Goal: Information Seeking & Learning: Find specific page/section

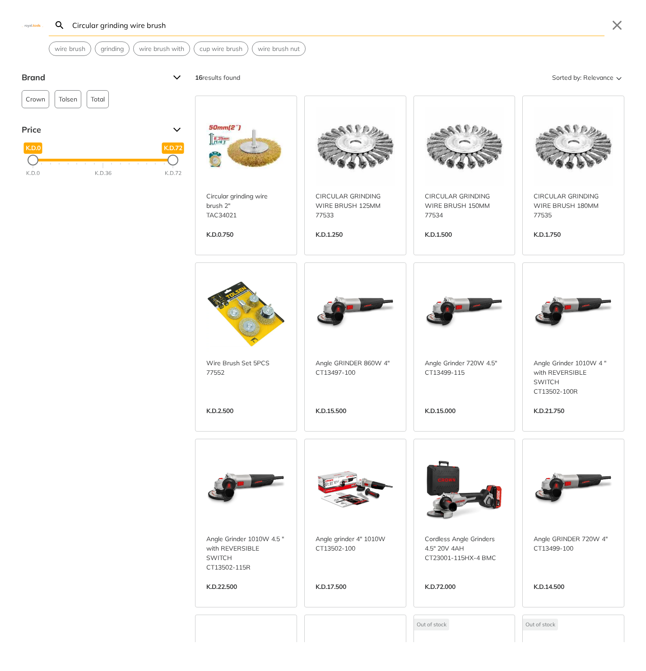
type input "Circular grinding wire brush"
click at [266, 244] on link "View more →" at bounding box center [245, 244] width 79 height 0
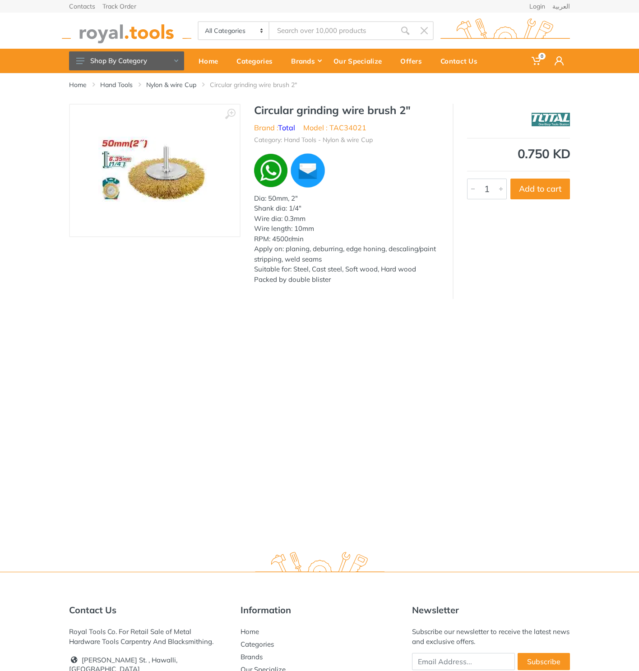
type input "Circular grinding wire brush"
click at [328, 11] on div "Contacts Track Order Login العربية" at bounding box center [319, 6] width 501 height 13
click at [323, 24] on body "0 0" at bounding box center [319, 335] width 639 height 671
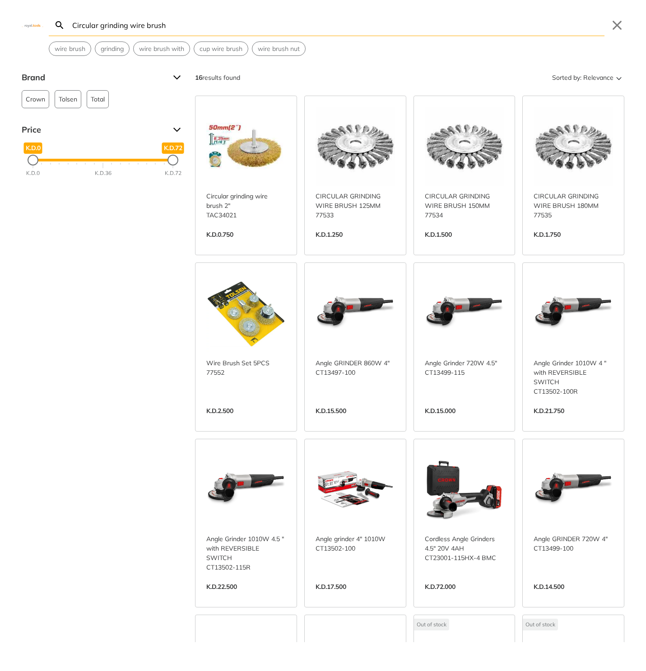
click at [250, 31] on input "Circular grinding wire brush" at bounding box center [337, 24] width 534 height 21
type input "x"
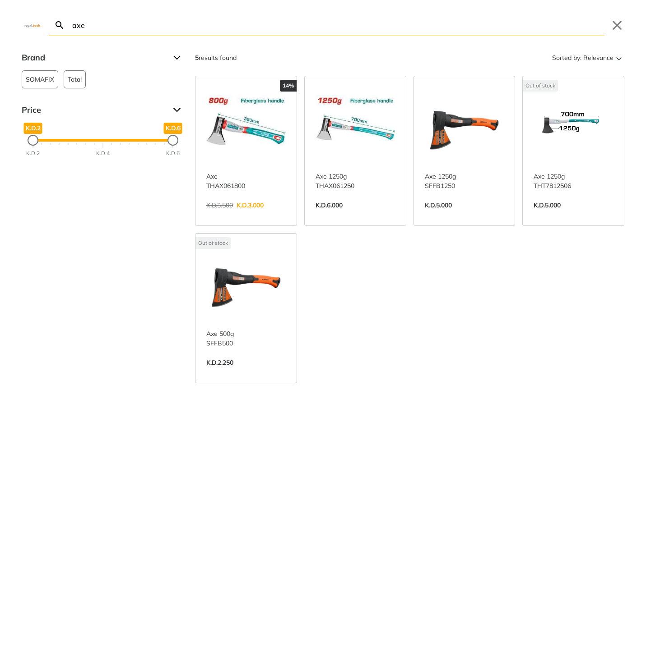
type input "axe"
click at [277, 215] on link "View more →" at bounding box center [245, 215] width 79 height 0
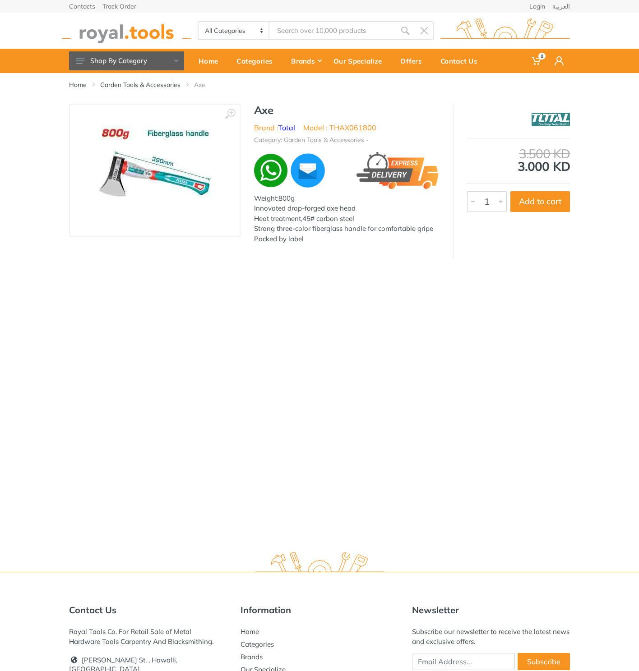
type input "axe"
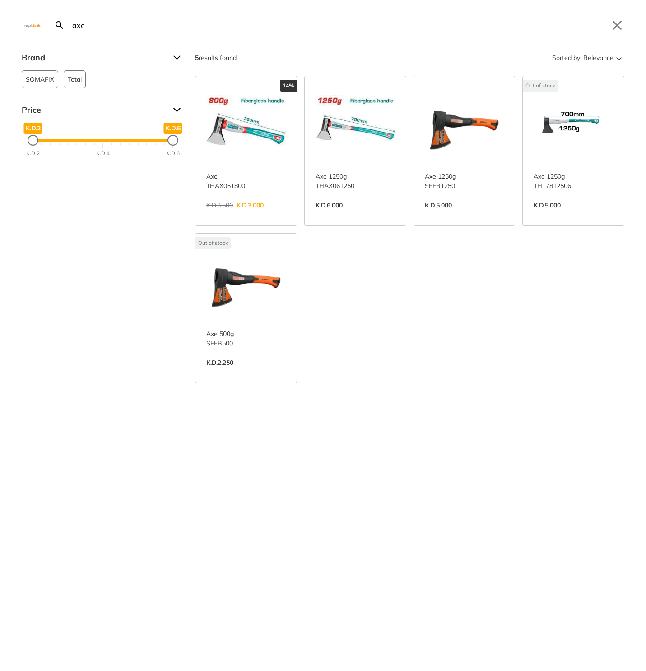
click at [254, 372] on link "View more →" at bounding box center [245, 372] width 79 height 0
click at [444, 215] on link "View more →" at bounding box center [463, 215] width 79 height 0
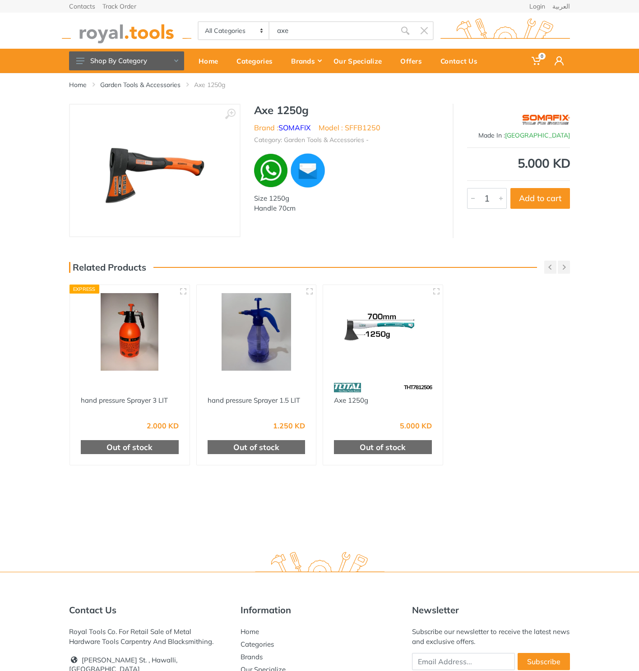
click at [271, 26] on body "0 0" at bounding box center [319, 335] width 639 height 671
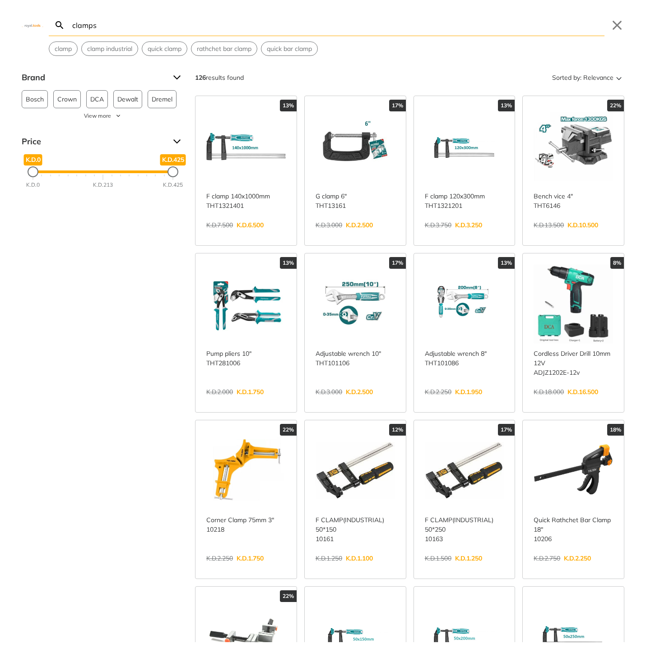
type input "clamps"
click at [269, 235] on link "View more →" at bounding box center [245, 235] width 79 height 0
